Goal: Entertainment & Leisure: Consume media (video, audio)

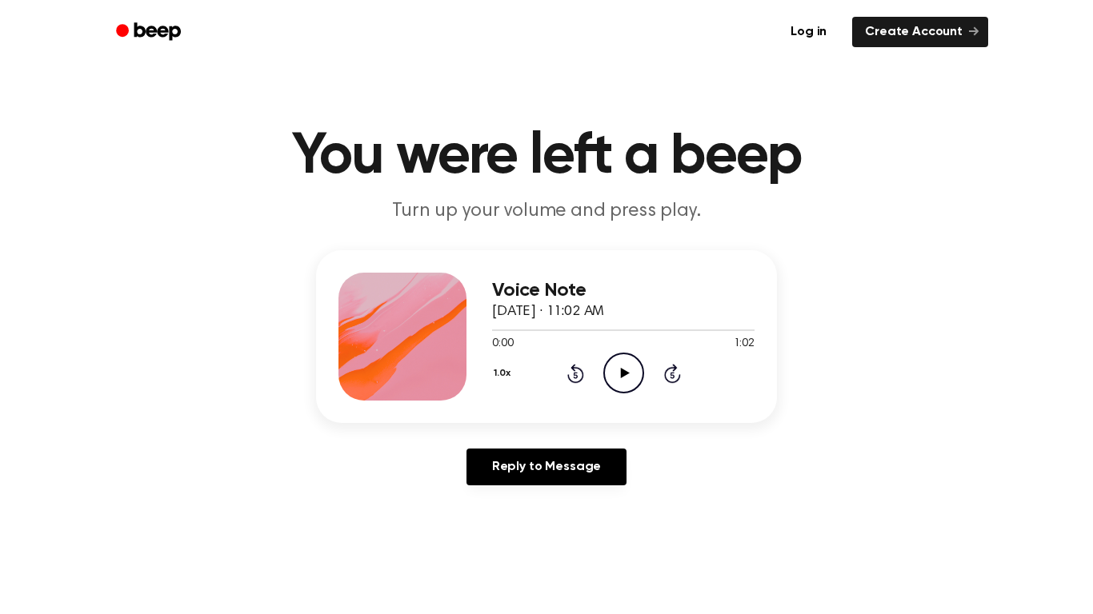
click at [622, 374] on icon at bounding box center [624, 373] width 9 height 10
click at [606, 327] on div at bounding box center [623, 329] width 262 height 13
click at [618, 379] on icon "Play Audio" at bounding box center [623, 373] width 41 height 41
